Goal: Browse casually: Explore the website without a specific task or goal

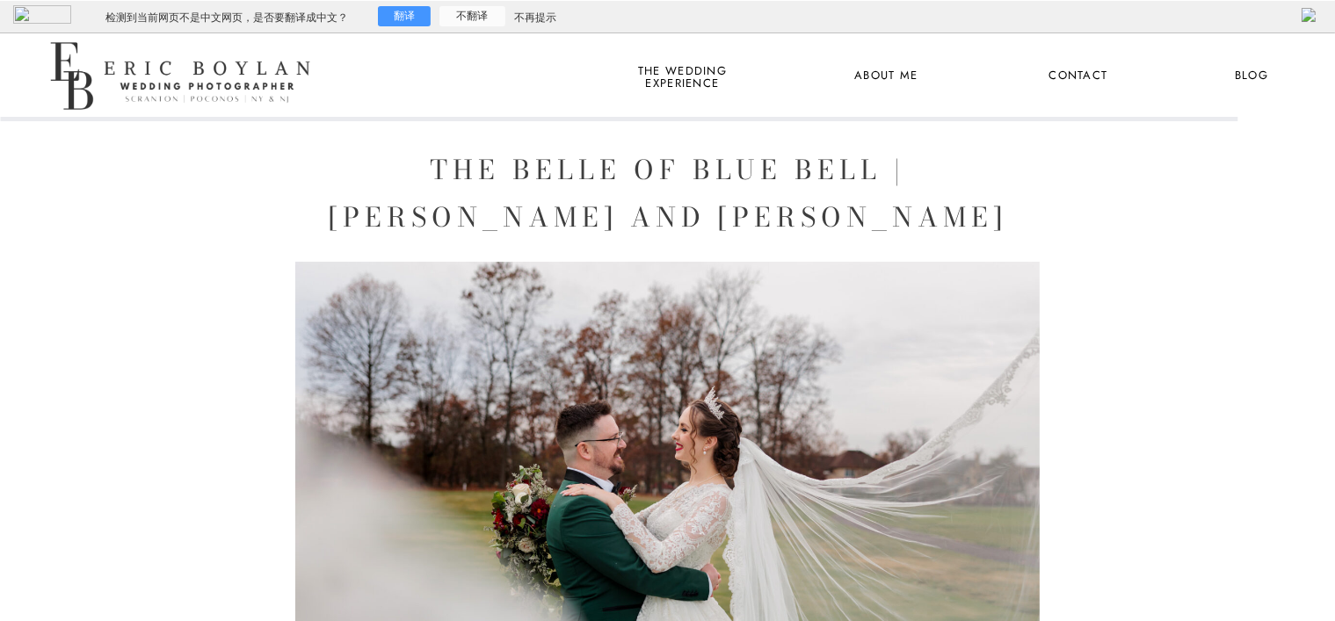
click at [1236, 73] on nav "Blog" at bounding box center [1251, 76] width 65 height 23
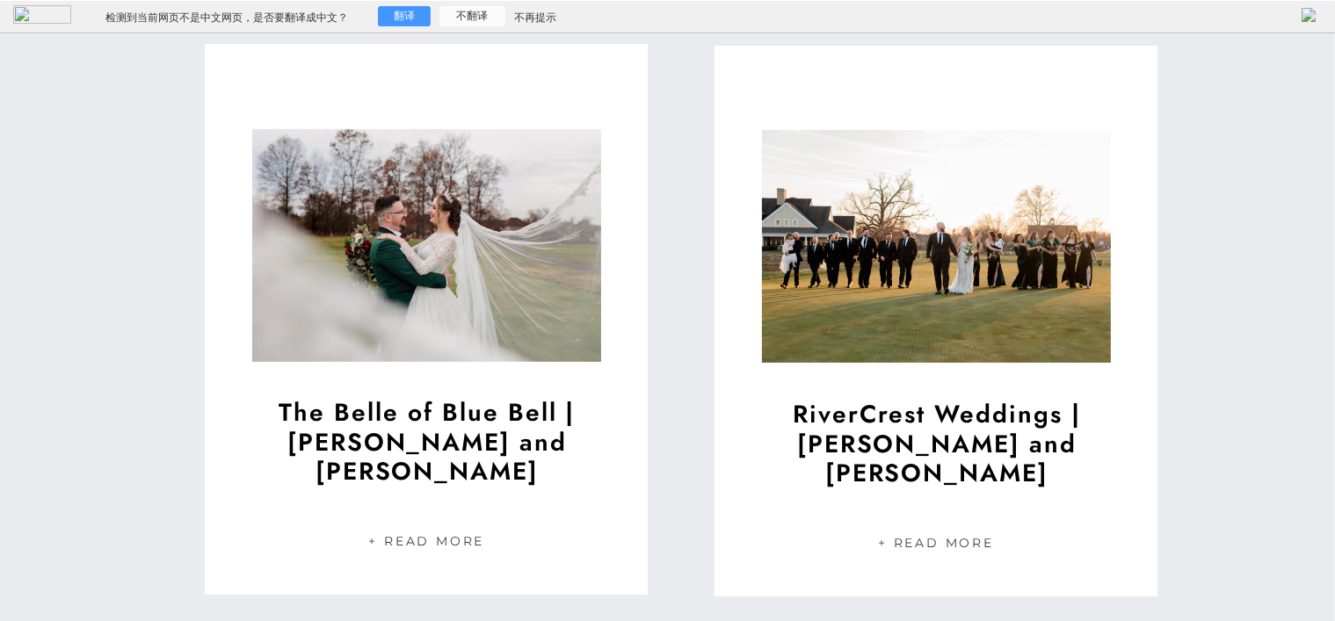
scroll to position [439, 0]
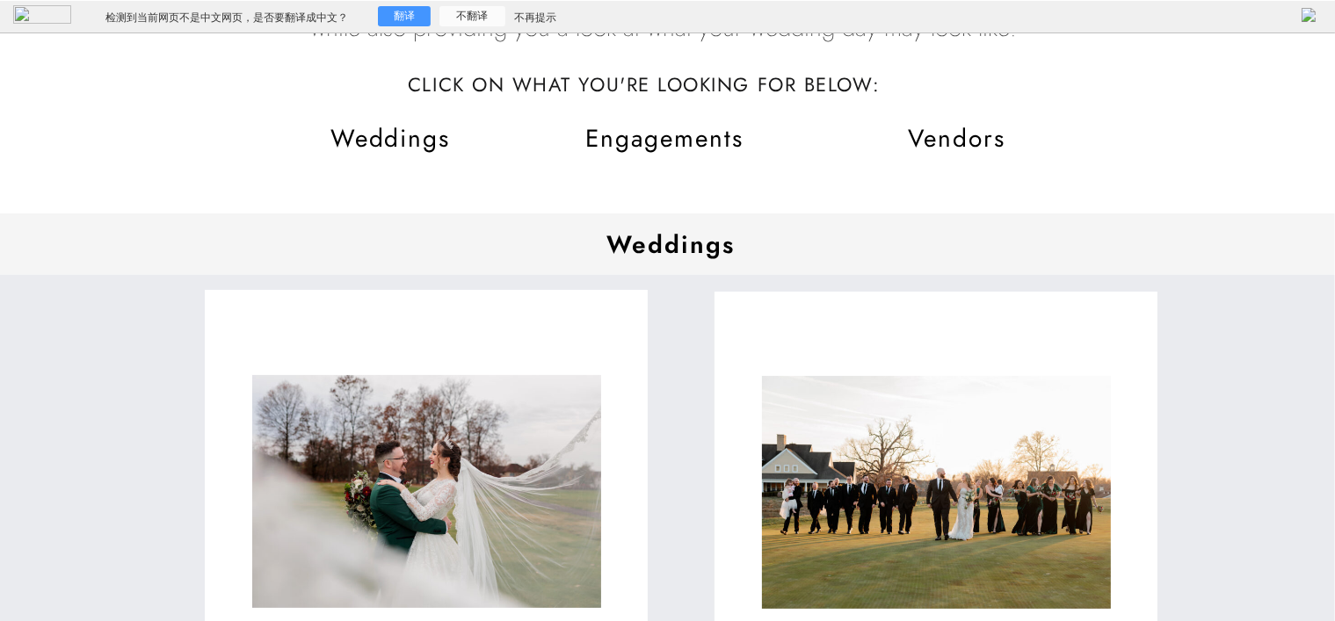
click at [462, 342] on div at bounding box center [426, 565] width 443 height 551
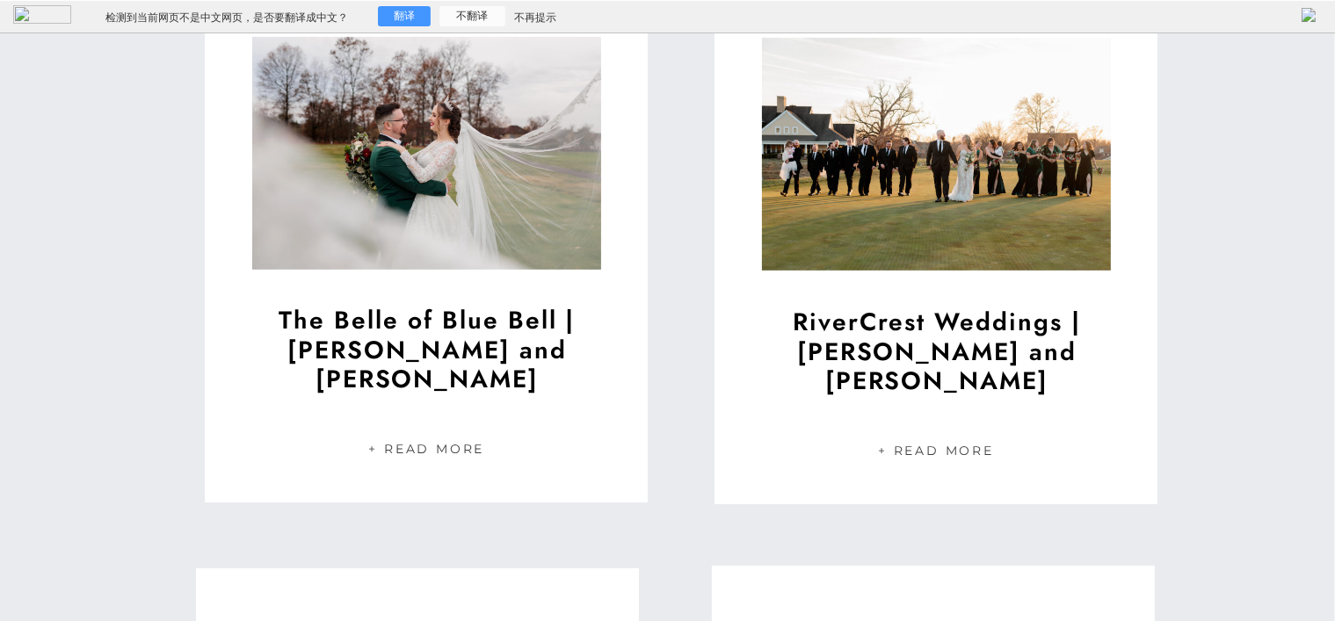
scroll to position [879, 0]
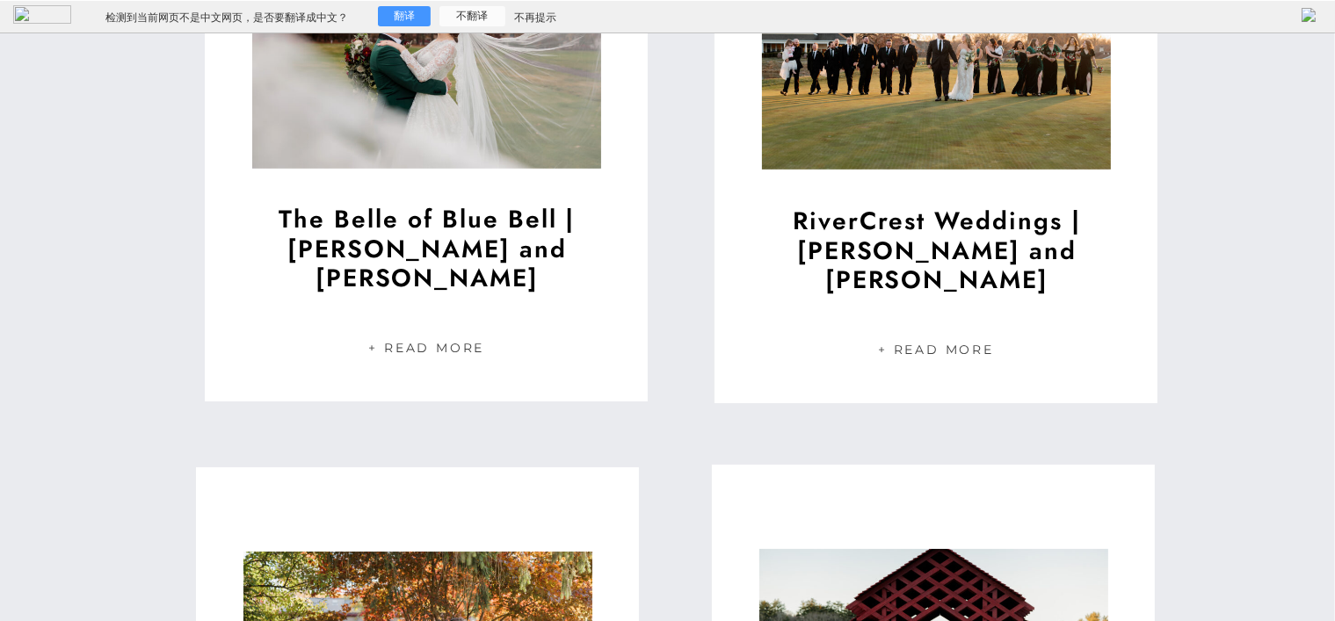
click at [467, 346] on nav "+ Read More" at bounding box center [426, 348] width 117 height 15
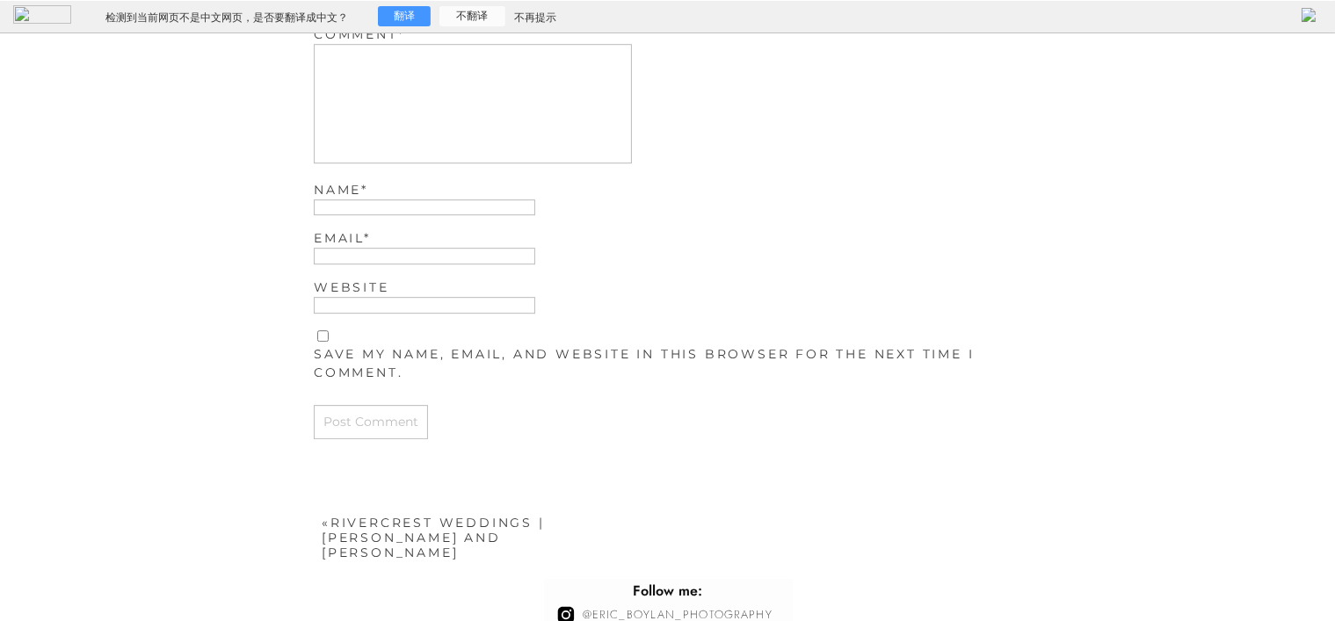
scroll to position [5572, 0]
